Goal: Use online tool/utility: Utilize a website feature to perform a specific function

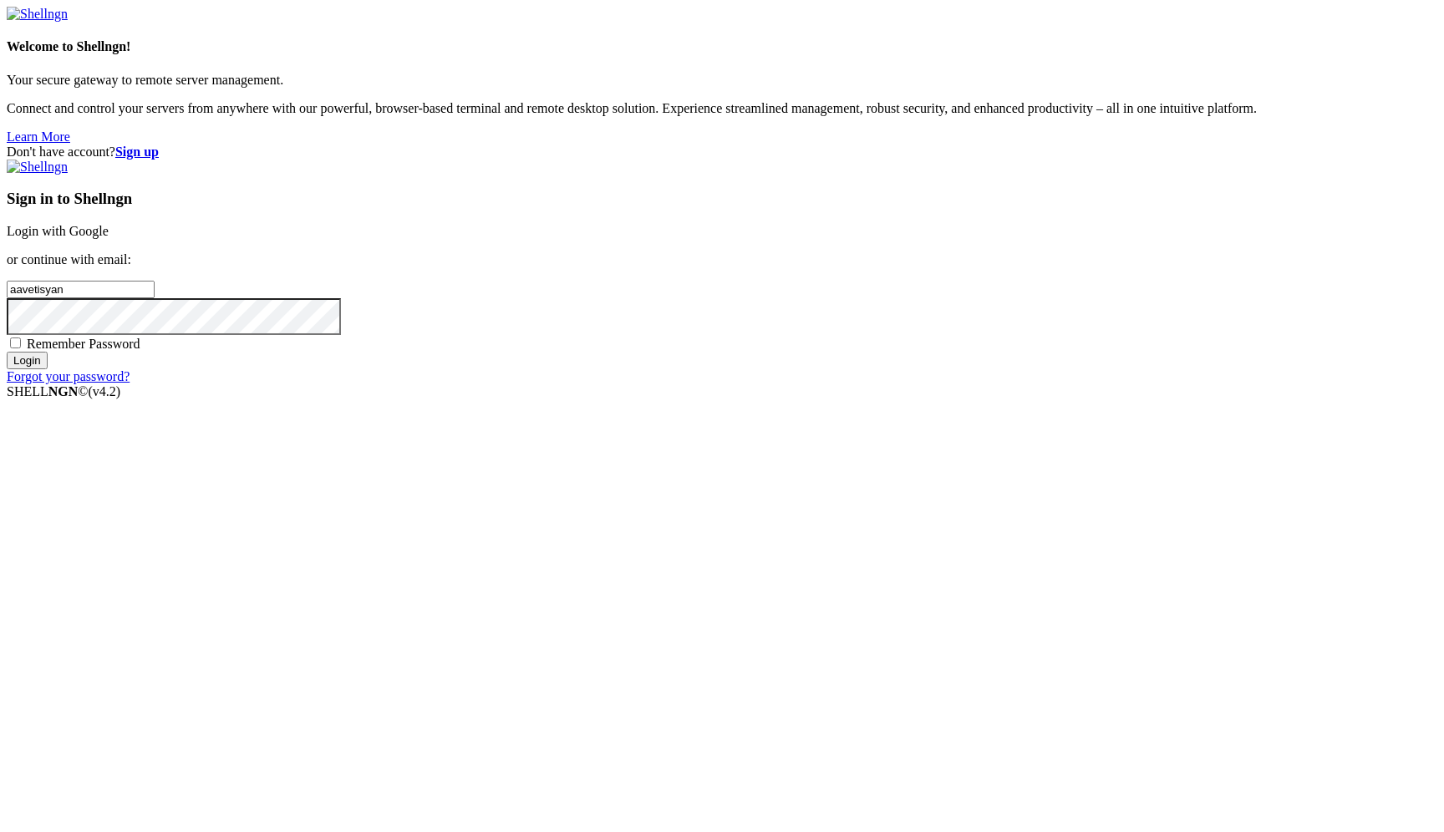
click at [109, 238] on link "Login with Google" at bounding box center [58, 231] width 102 height 14
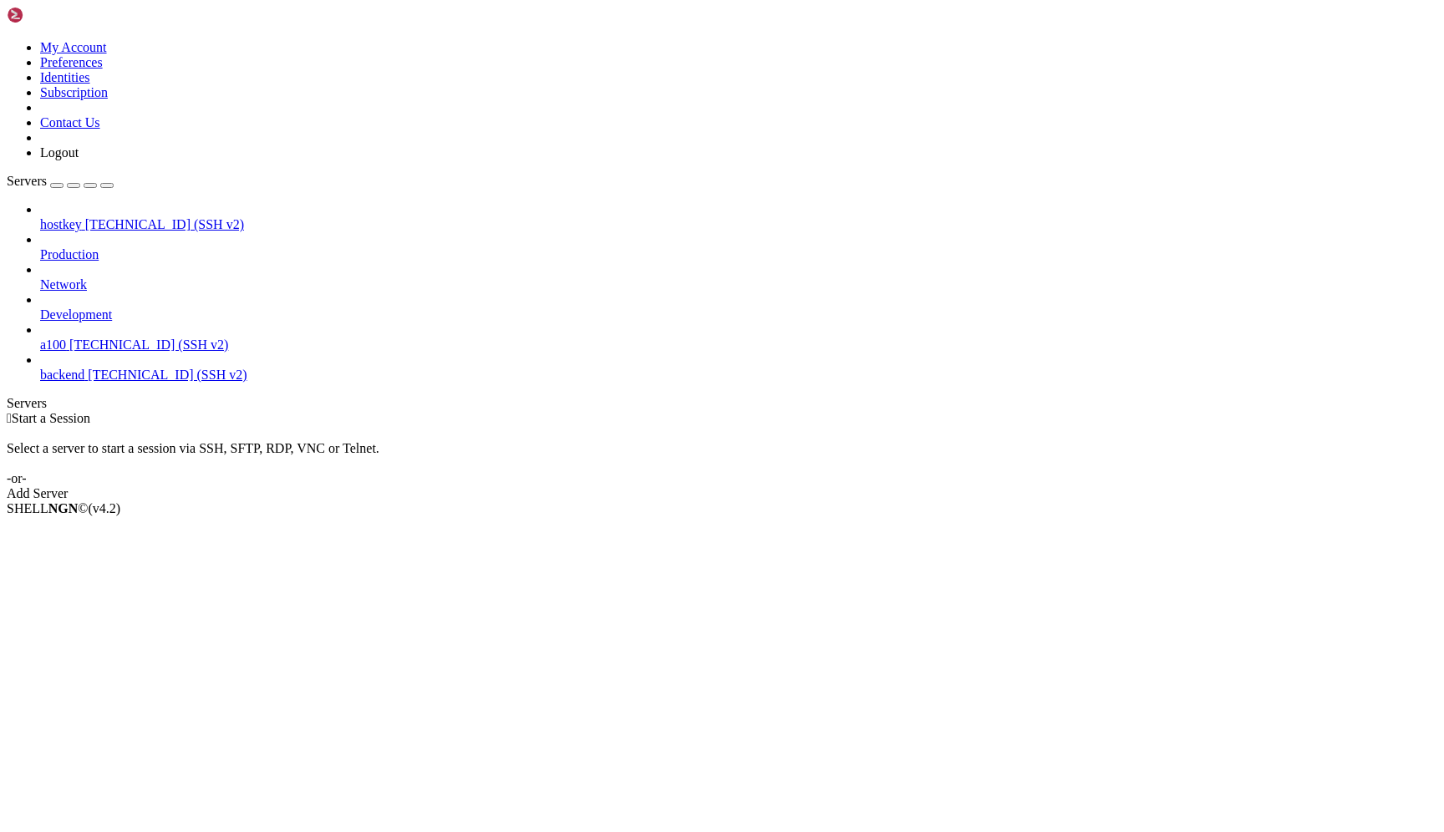
click at [140, 338] on span "[TECHNICAL_ID] (SSH v2)" at bounding box center [148, 345] width 159 height 14
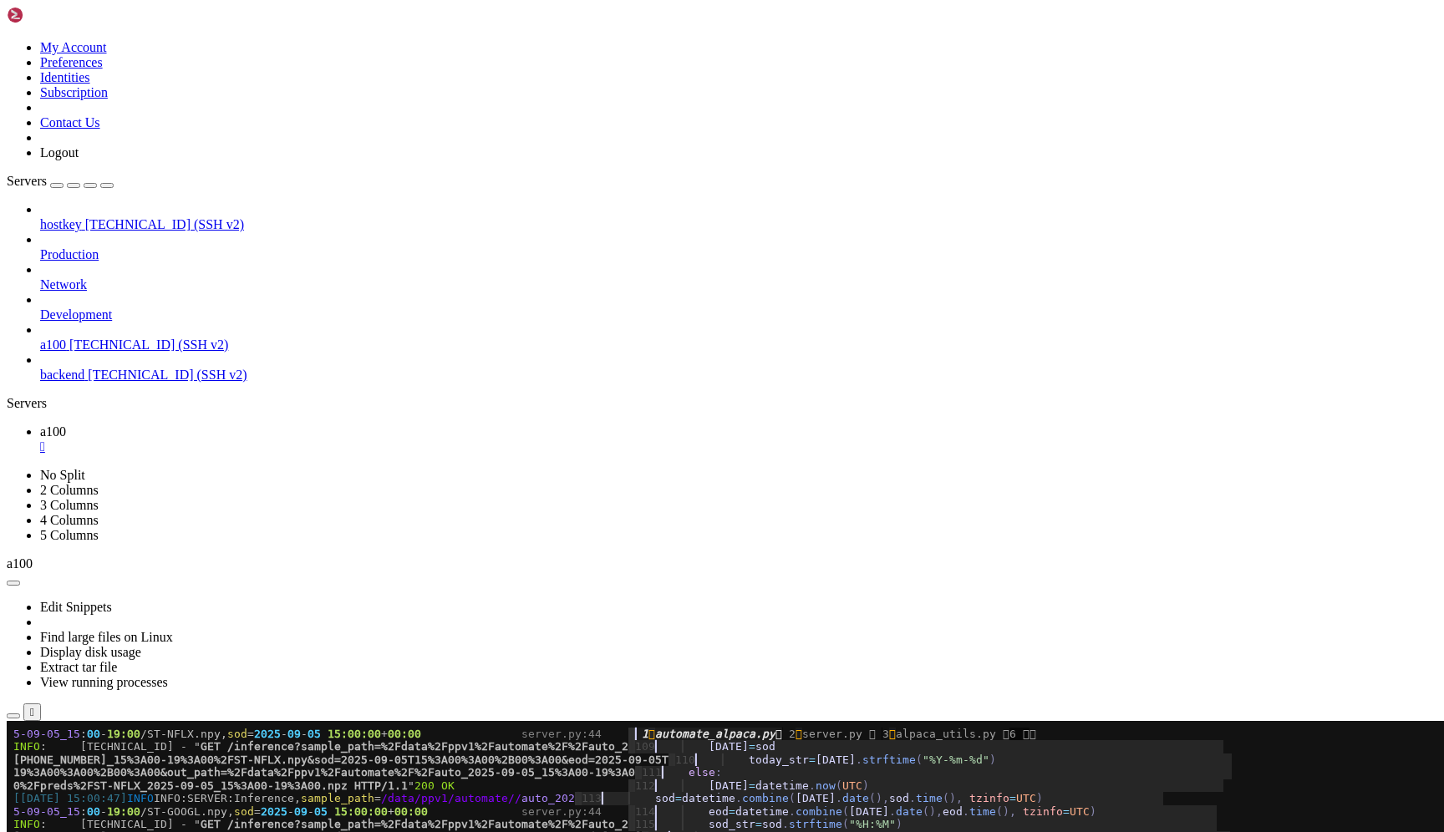
click at [375, 832] on span "[PHONE_NUMBER]_15%3A00-19%3A00%2FST-GOOGL.npy&sod=2025-09-05T15%3A00%3A00%2B00%…" at bounding box center [327, 838] width 629 height 13
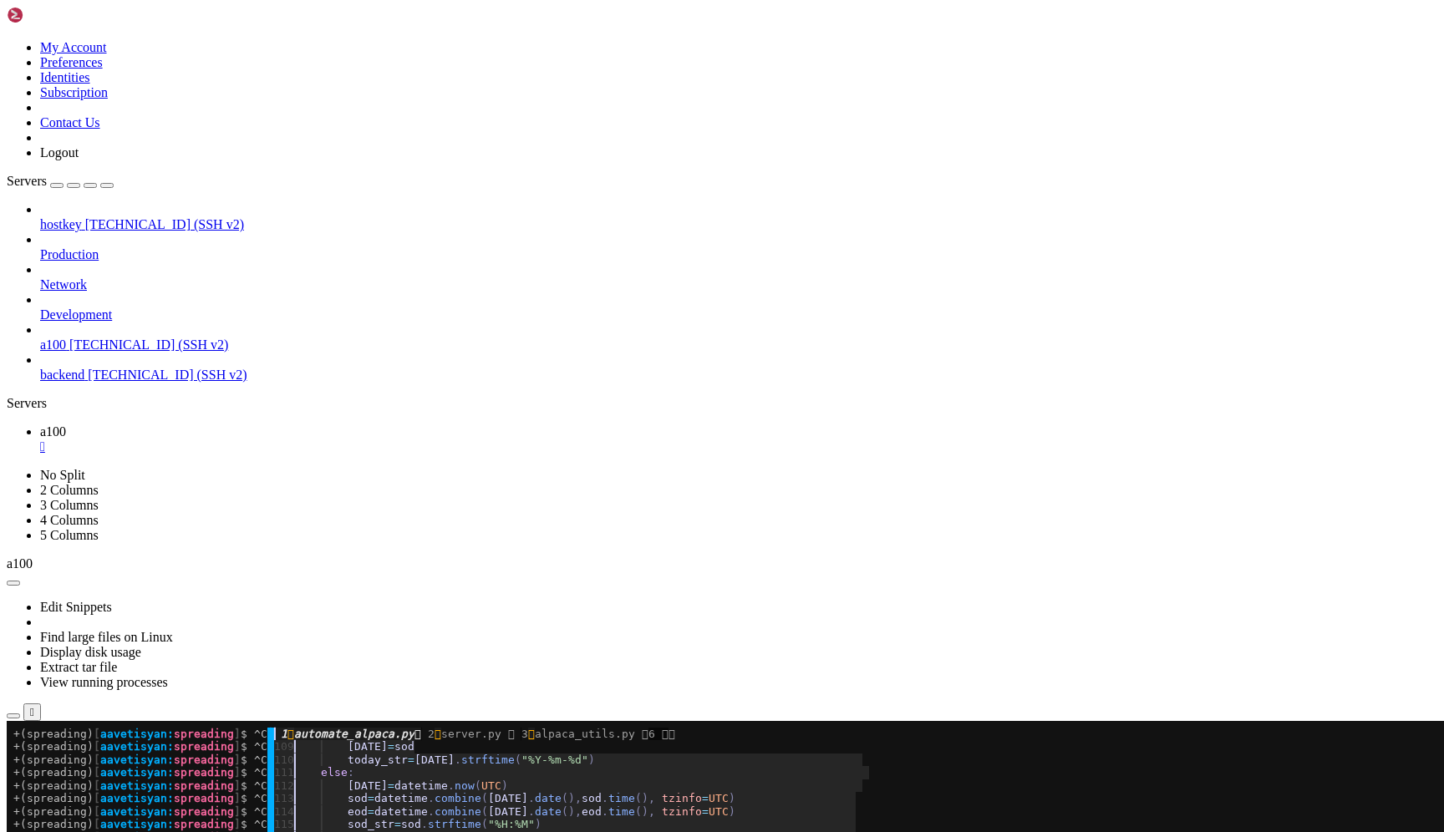
click at [427, 764] on x-row "+(spreading) [ aavetisyan: spreading ] $ ^C │ 110 ▎ ▎ today_str = [DATE] . strf…" at bounding box center [622, 760] width 1219 height 13
